Goal: Task Accomplishment & Management: Manage account settings

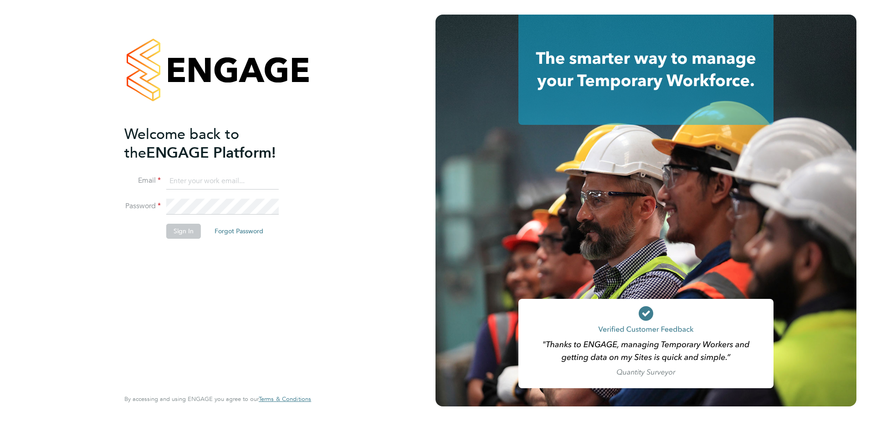
type input "[PERSON_NAME][EMAIL_ADDRESS][PERSON_NAME][DOMAIN_NAME]"
click at [174, 232] on button "Sign In" at bounding box center [183, 231] width 35 height 15
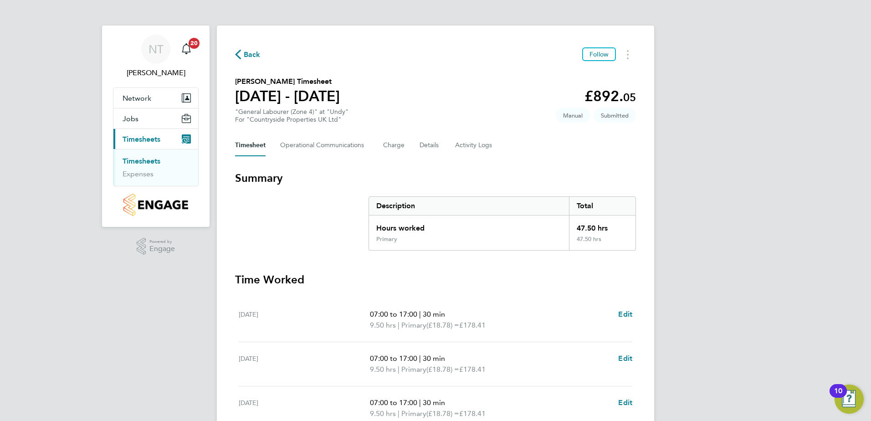
drag, startPoint x: 756, startPoint y: 378, endPoint x: 753, endPoint y: 370, distance: 7.8
click at [753, 370] on div "NT Nathan Turner Notifications 20 Applications: Network Team Members Sites Jobs…" at bounding box center [435, 333] width 871 height 666
drag, startPoint x: 871, startPoint y: 132, endPoint x: 861, endPoint y: 232, distance: 100.2
click at [861, 232] on div "NT Nathan Turner Notifications 20 Applications: Network Team Members Sites Jobs…" at bounding box center [435, 333] width 871 height 666
click at [605, 163] on div "Back Follow Shane Faranham's Timesheet 21 - 27 Apr 2025 £892. 05 "General Labou…" at bounding box center [435, 338] width 437 height 625
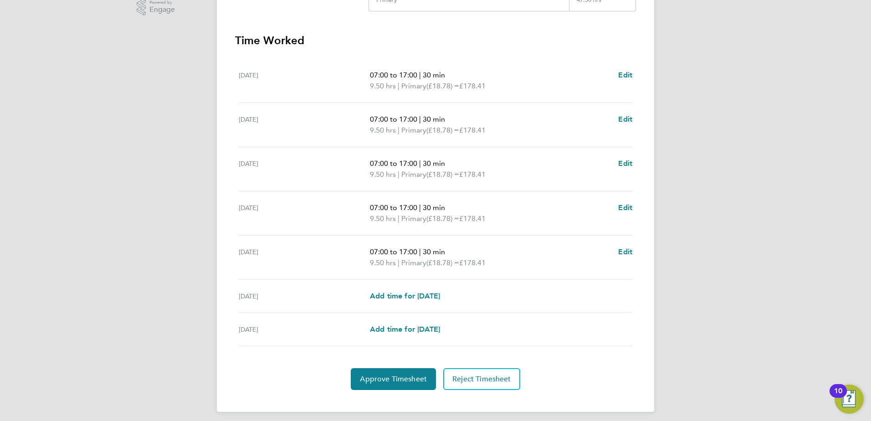
scroll to position [245, 0]
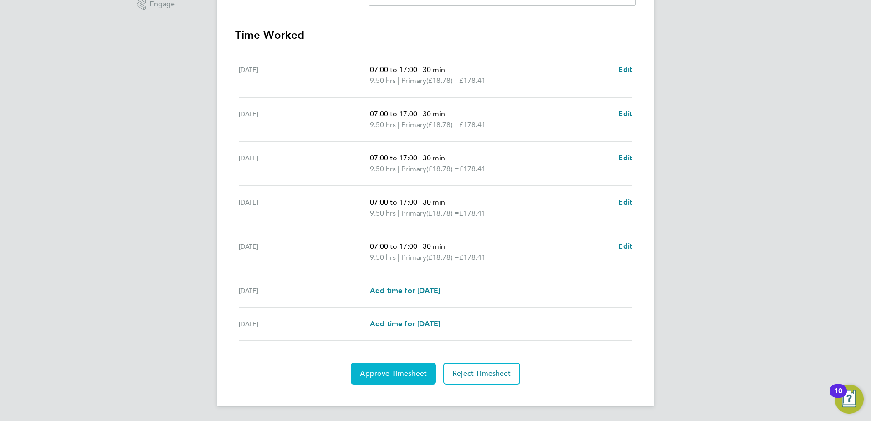
click at [413, 373] on span "Approve Timesheet" at bounding box center [393, 373] width 67 height 9
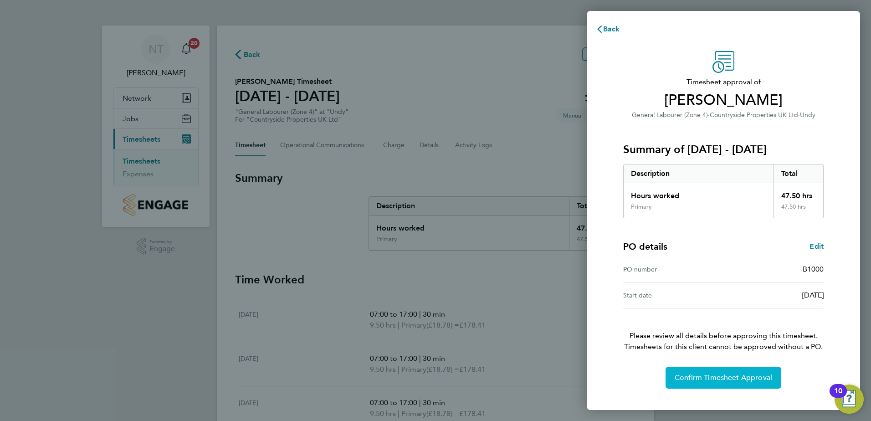
click at [717, 379] on span "Confirm Timesheet Approval" at bounding box center [723, 377] width 97 height 9
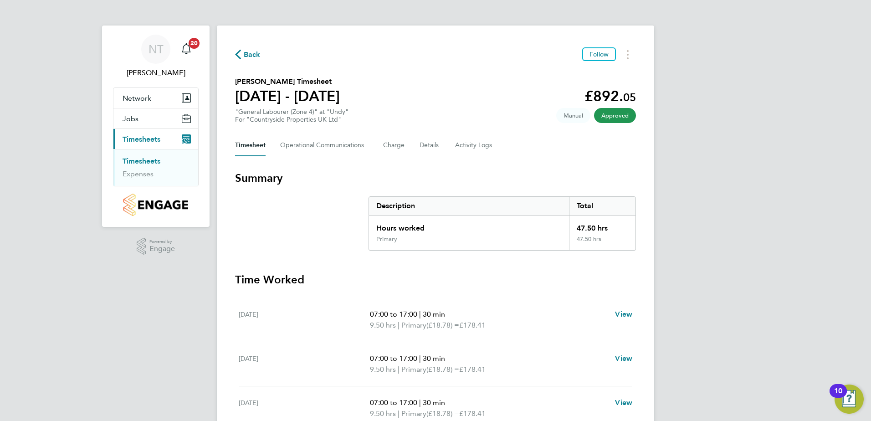
click at [145, 160] on link "Timesheets" at bounding box center [142, 161] width 38 height 9
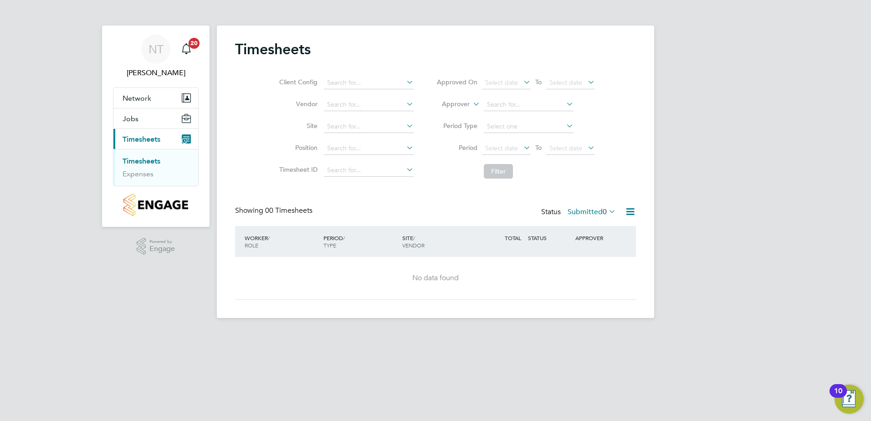
click at [148, 138] on span "Timesheets" at bounding box center [142, 139] width 38 height 9
click at [139, 123] on button "Jobs" at bounding box center [155, 118] width 85 height 20
click at [151, 103] on button "Network" at bounding box center [155, 98] width 85 height 20
click at [151, 170] on button "Current page: Timesheets" at bounding box center [155, 176] width 85 height 20
click at [344, 85] on input at bounding box center [369, 83] width 90 height 13
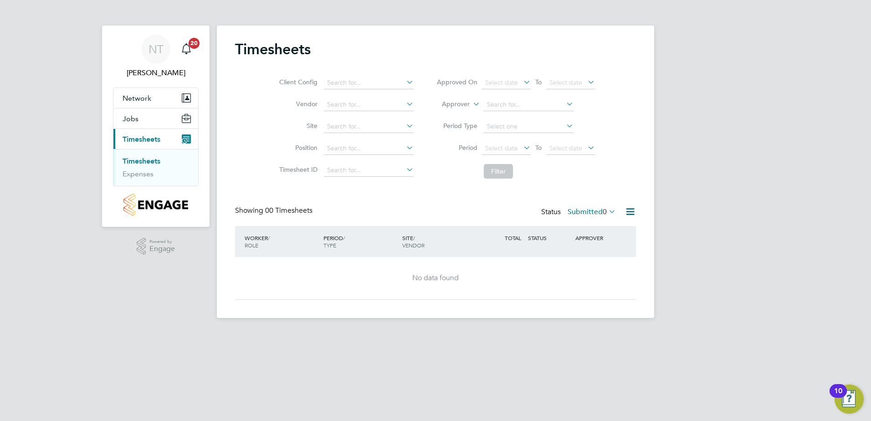
click at [418, 188] on li "Countryside Properties UK Ltd" at bounding box center [439, 194] width 233 height 12
type input "Countryside Properties UK Ltd"
click at [393, 128] on input at bounding box center [369, 126] width 90 height 13
click at [354, 140] on li "Undy" at bounding box center [368, 139] width 91 height 12
type input "Undy"
